Goal: Find specific page/section: Find specific page/section

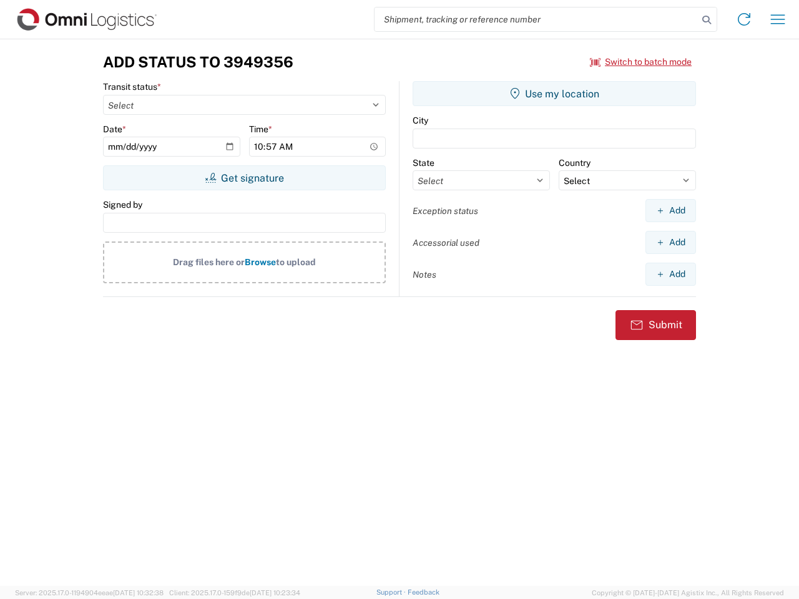
click at [536, 19] on input "search" at bounding box center [536, 19] width 323 height 24
click at [707, 20] on icon at bounding box center [706, 19] width 17 height 17
click at [744, 19] on icon at bounding box center [744, 19] width 20 height 20
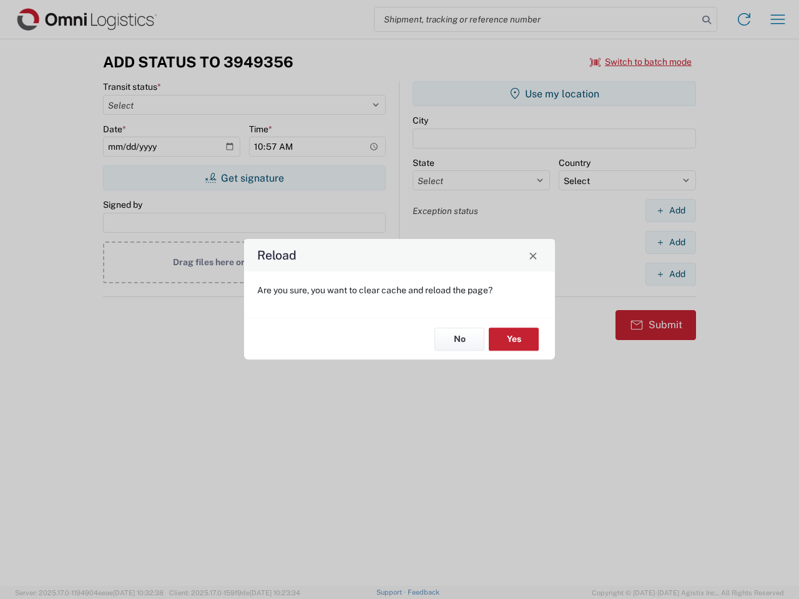
click at [641, 62] on div "Reload Are you sure, you want to clear cache and reload the page? No Yes" at bounding box center [399, 299] width 799 height 599
click at [244, 178] on div "Reload Are you sure, you want to clear cache and reload the page? No Yes" at bounding box center [399, 299] width 799 height 599
click at [554, 94] on div "Reload Are you sure, you want to clear cache and reload the page? No Yes" at bounding box center [399, 299] width 799 height 599
click at [671, 210] on div "Reload Are you sure, you want to clear cache and reload the page? No Yes" at bounding box center [399, 299] width 799 height 599
click at [671, 242] on div "Reload Are you sure, you want to clear cache and reload the page? No Yes" at bounding box center [399, 299] width 799 height 599
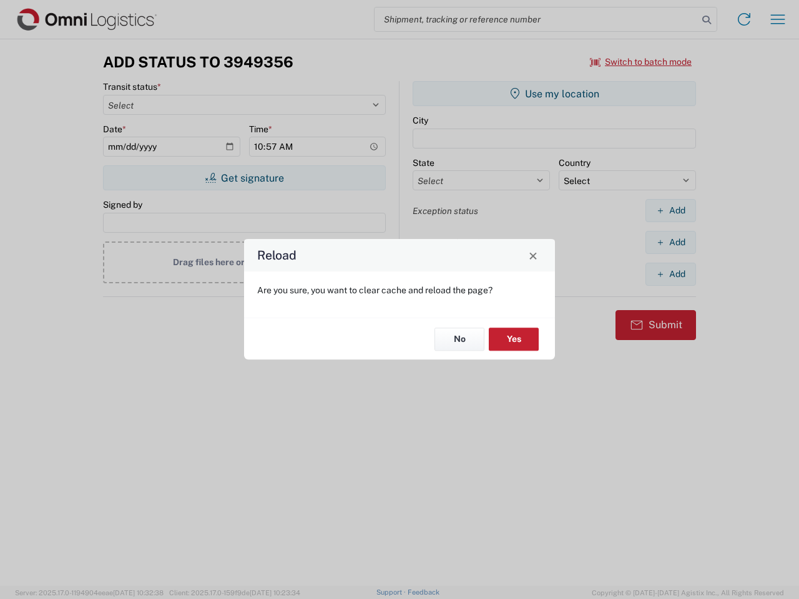
click at [671, 274] on div "Reload Are you sure, you want to clear cache and reload the page? No Yes" at bounding box center [399, 299] width 799 height 599
